Goal: Check status: Check status

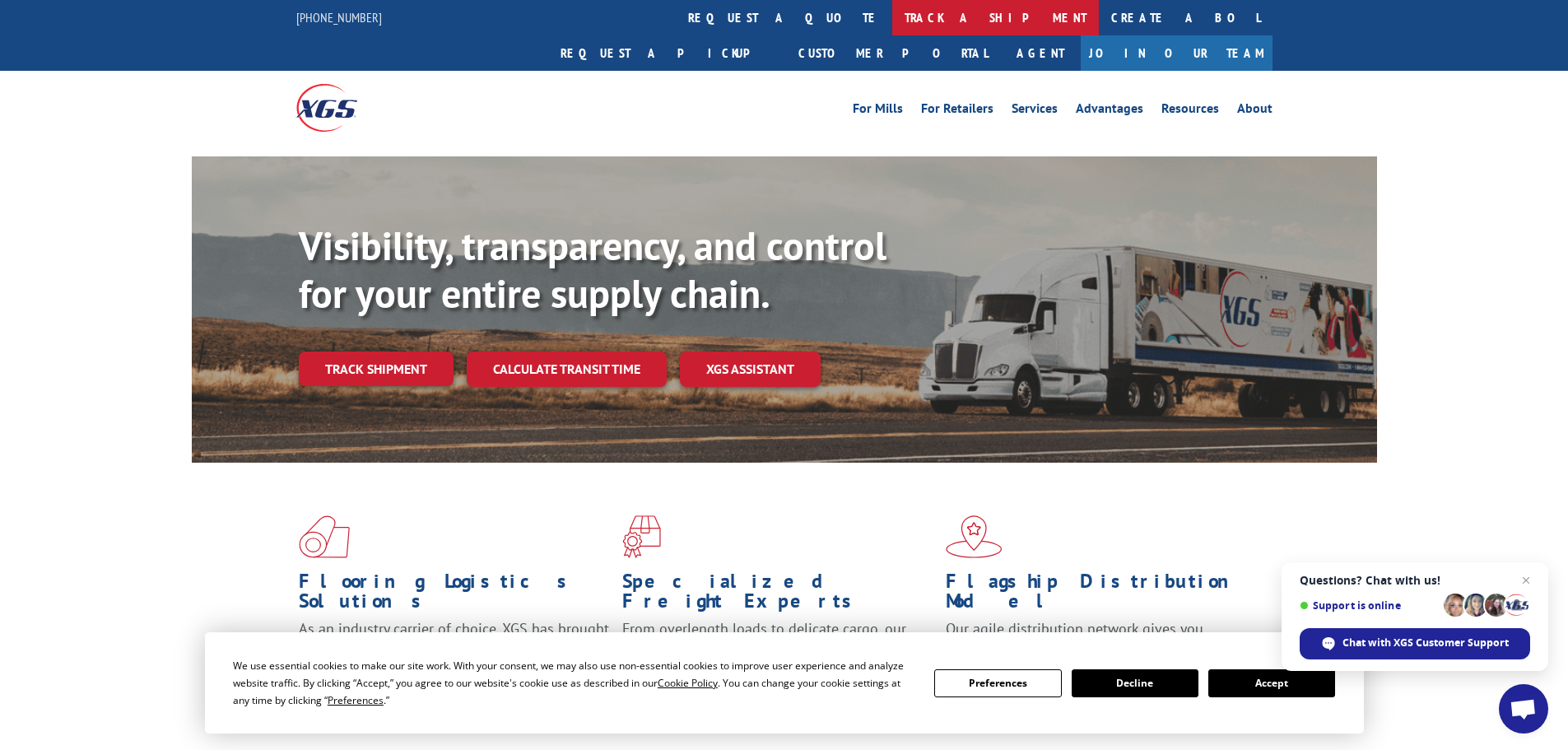
click at [893, 18] on link "track a shipment" at bounding box center [996, 18] width 207 height 35
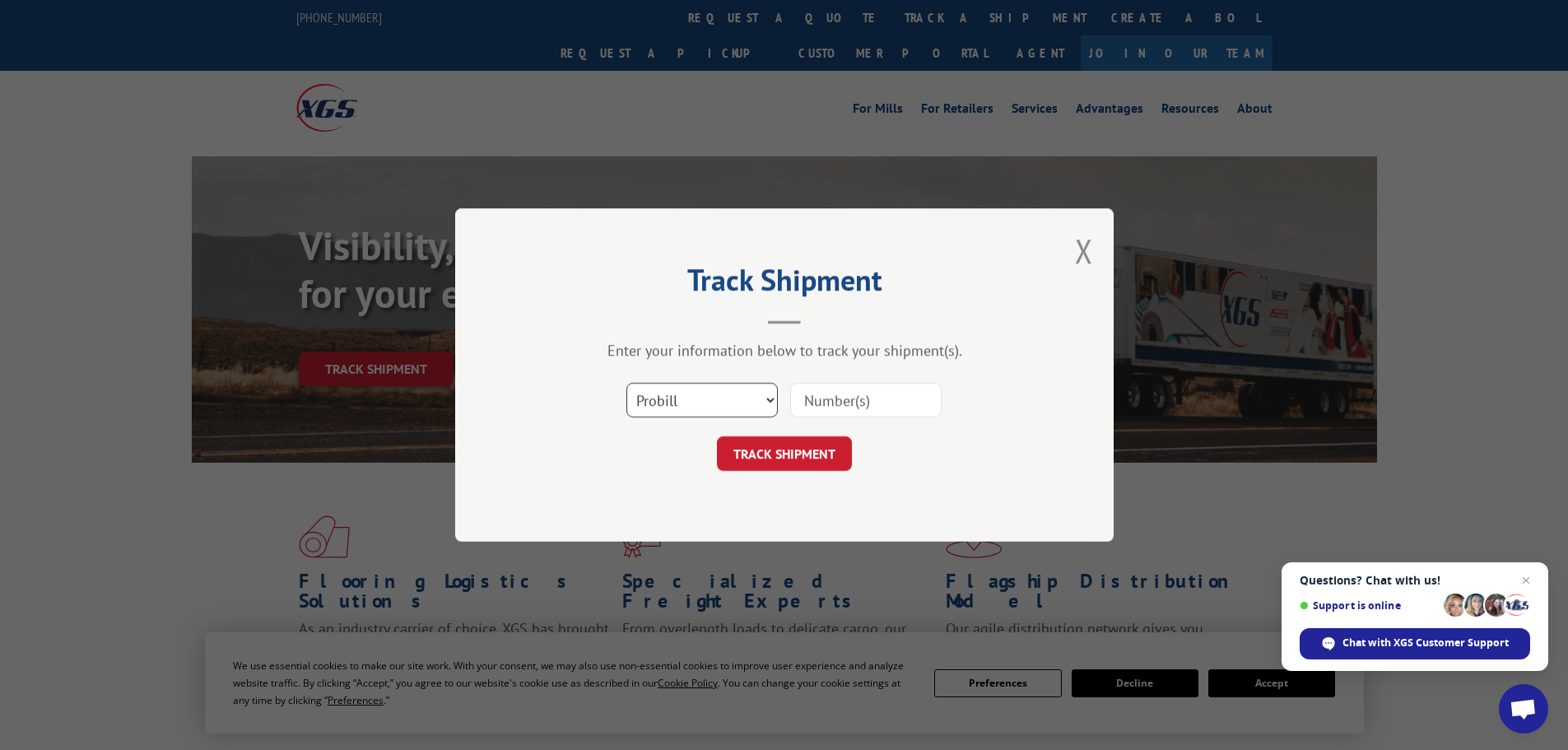
drag, startPoint x: 708, startPoint y: 395, endPoint x: 698, endPoint y: 402, distance: 12.2
click at [702, 397] on select "Select category... Probill BOL PO" at bounding box center [702, 399] width 152 height 34
select select "bol"
click at [626, 382] on select "Select category... Probill BOL PO" at bounding box center [702, 399] width 152 height 34
click at [835, 394] on input at bounding box center [866, 399] width 152 height 34
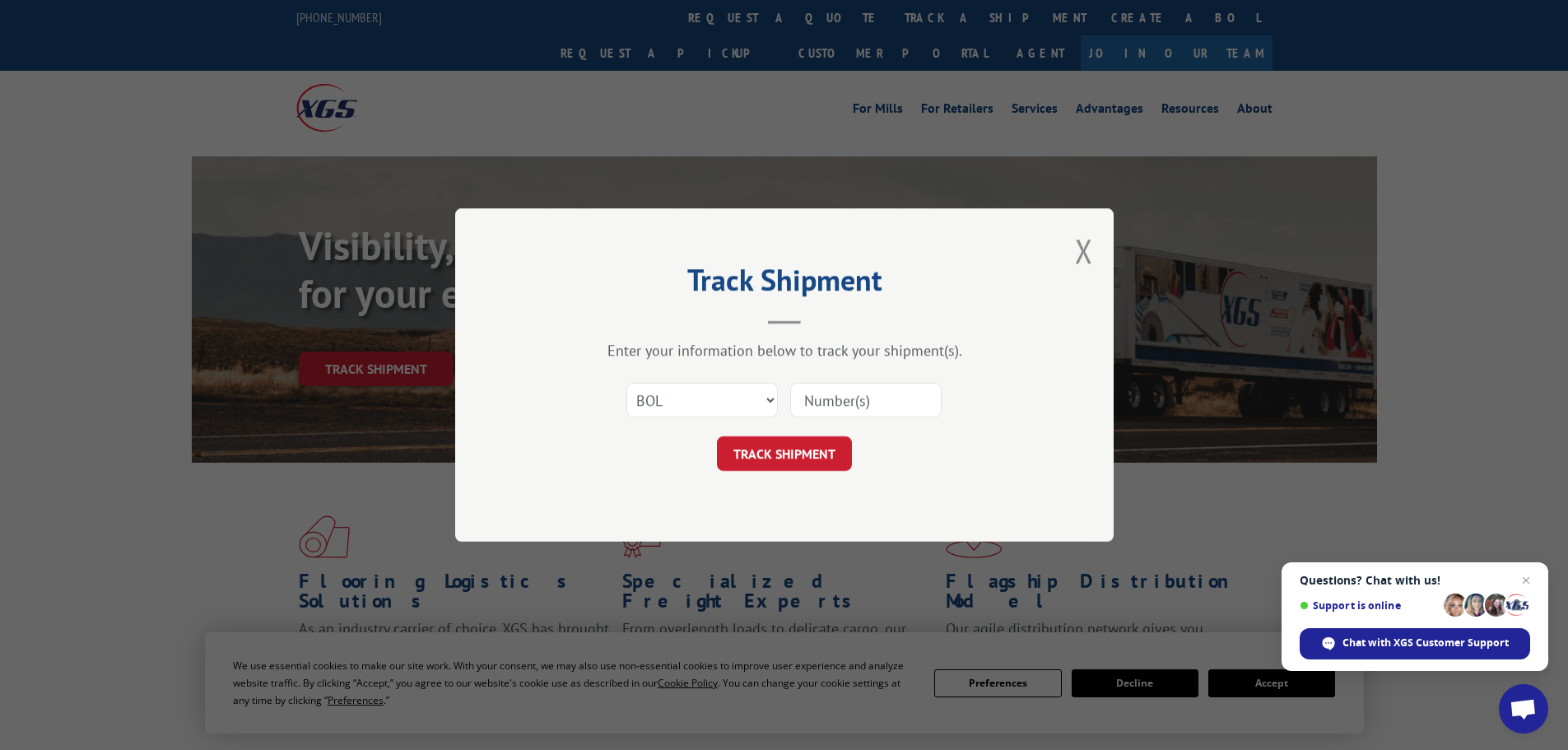
paste input "14862539"
type input "14862539"
click at [771, 456] on button "TRACK SHIPMENT" at bounding box center [784, 453] width 135 height 34
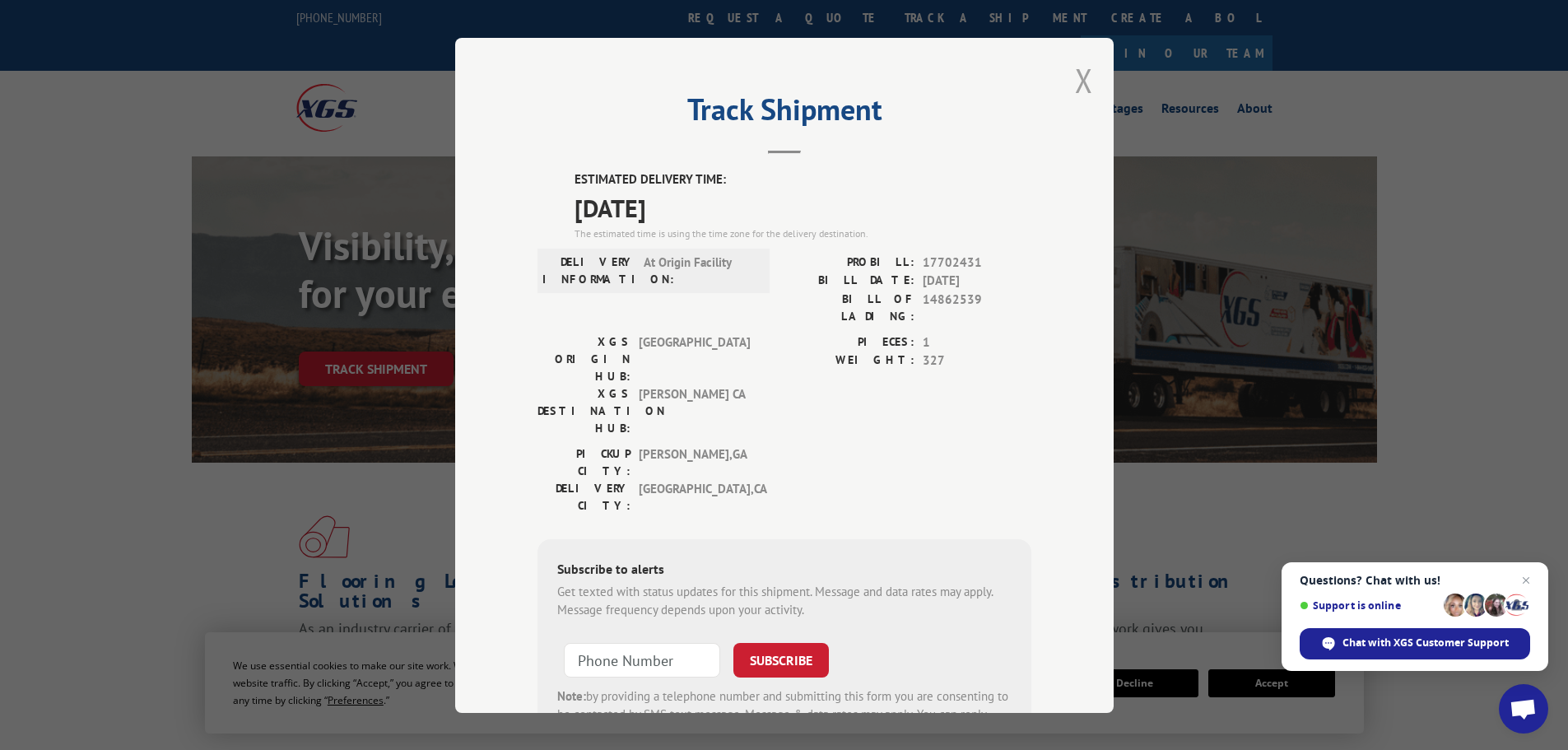
click at [1077, 81] on button "Close modal" at bounding box center [1085, 80] width 19 height 44
